Goal: Information Seeking & Learning: Learn about a topic

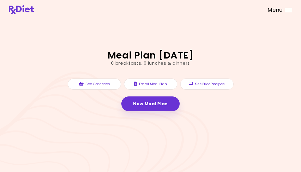
click at [287, 11] on div "Menu" at bounding box center [288, 10] width 7 height 5
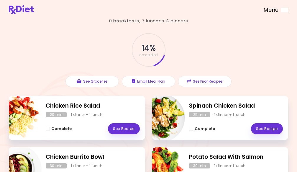
scroll to position [59, 0]
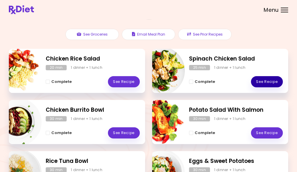
click at [273, 83] on link "See Recipe" at bounding box center [267, 81] width 32 height 11
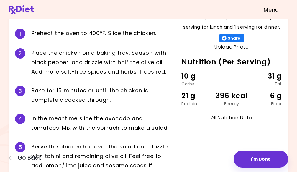
scroll to position [102, 0]
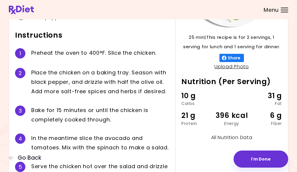
click at [222, 140] on link "All Nutrition Data" at bounding box center [231, 137] width 41 height 7
select select "*"
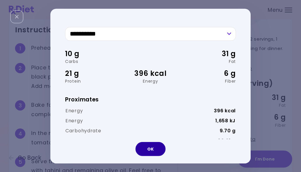
click at [154, 147] on button "OK" at bounding box center [150, 149] width 30 height 14
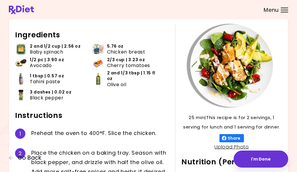
scroll to position [0, 0]
